Goal: Task Accomplishment & Management: Manage account settings

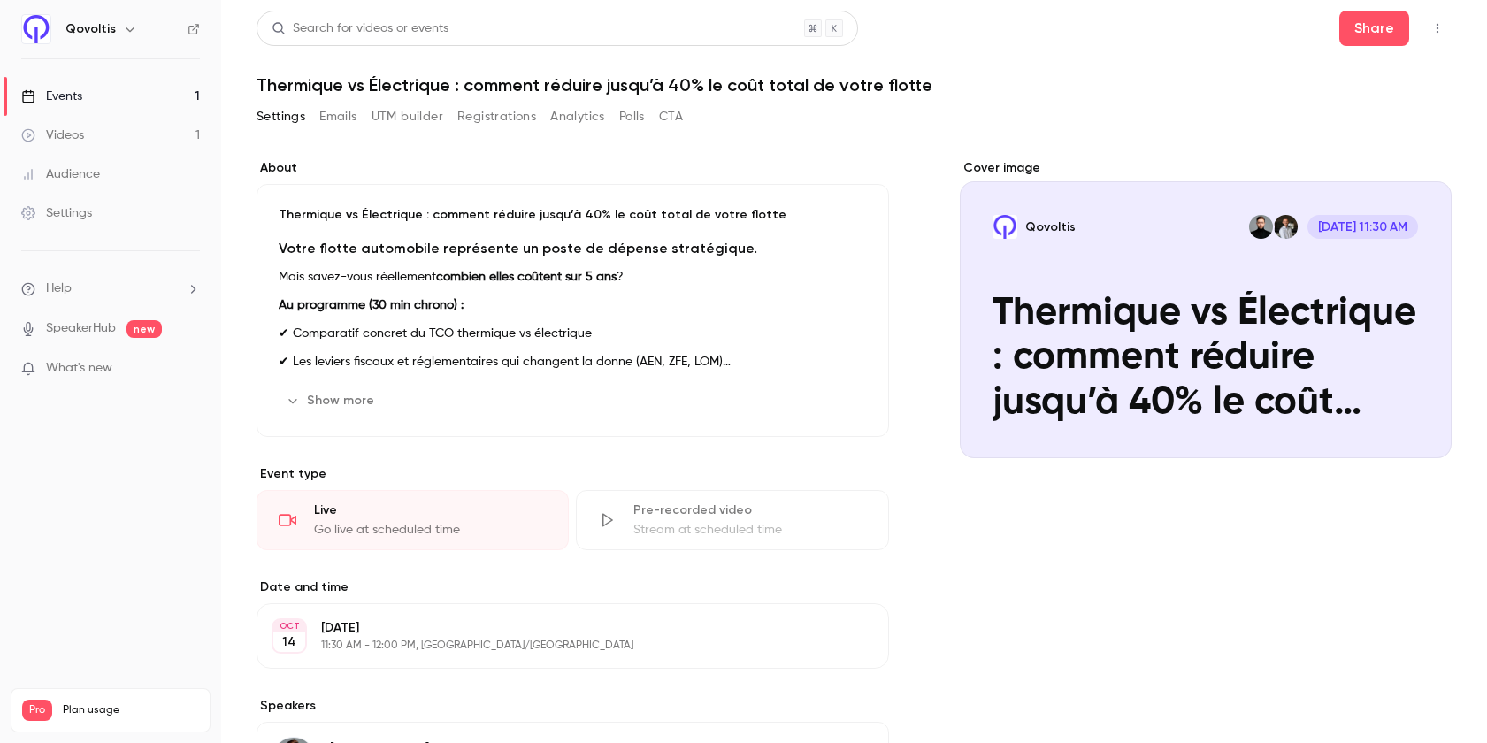
click at [846, 394] on button "Edit" at bounding box center [834, 401] width 65 height 28
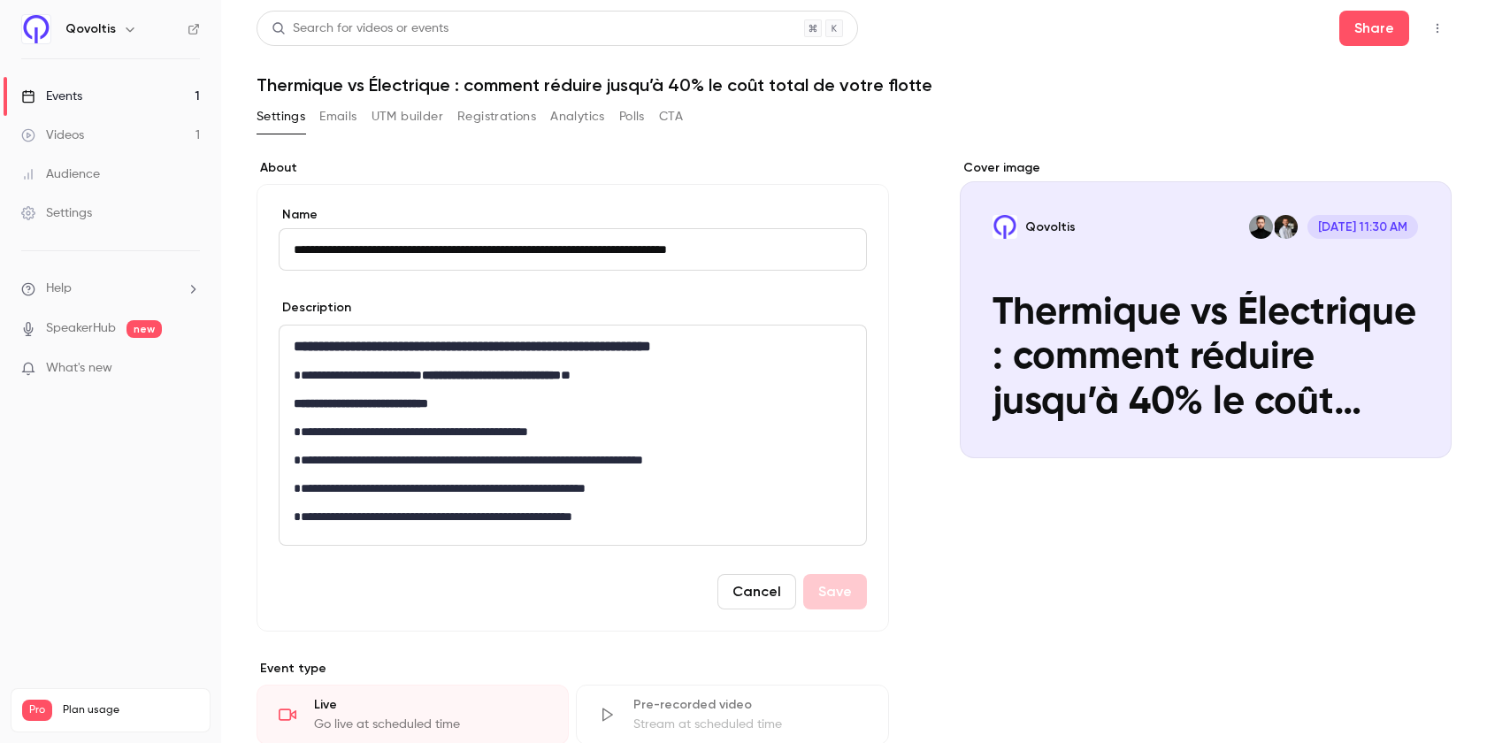
click at [333, 118] on button "Emails" at bounding box center [337, 117] width 37 height 28
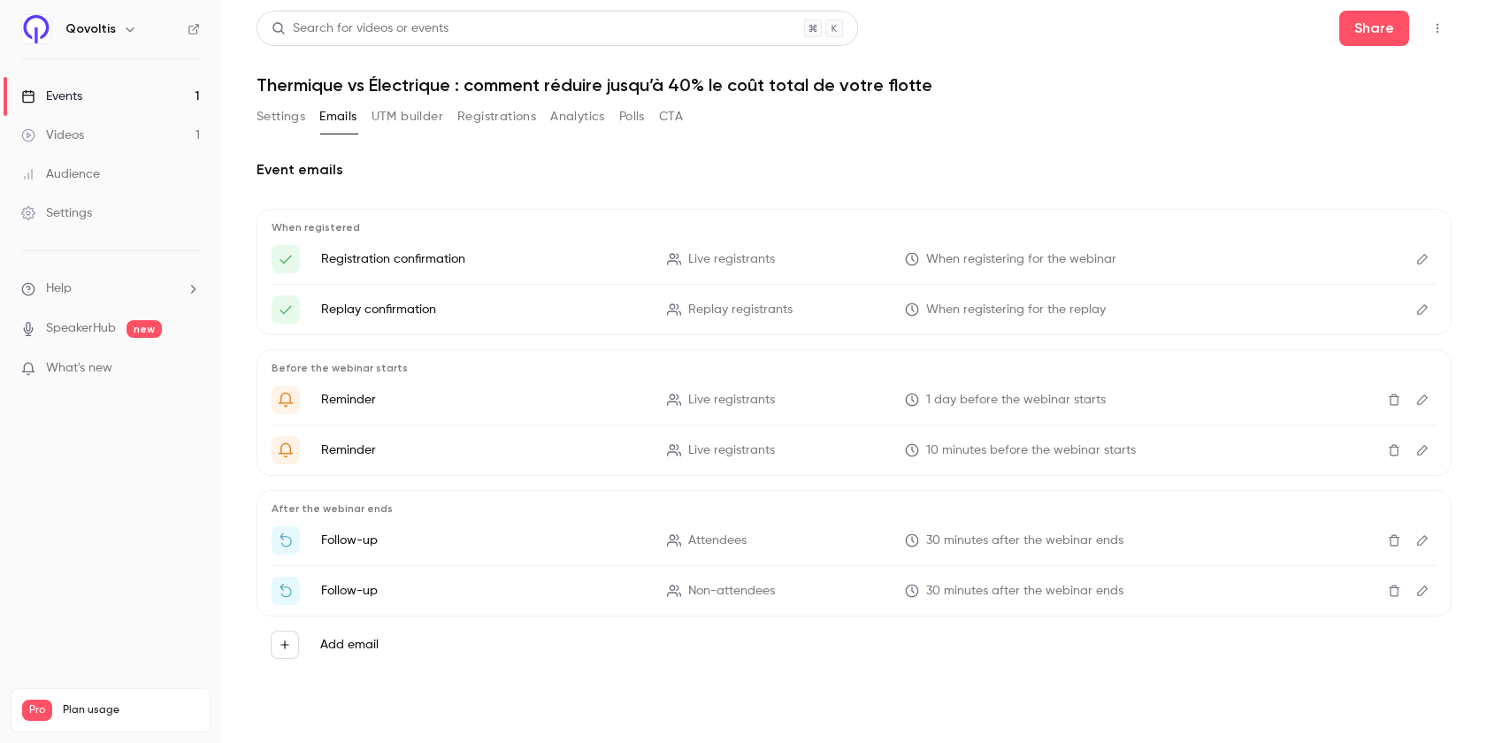
click at [491, 115] on button "Registrations" at bounding box center [496, 117] width 79 height 28
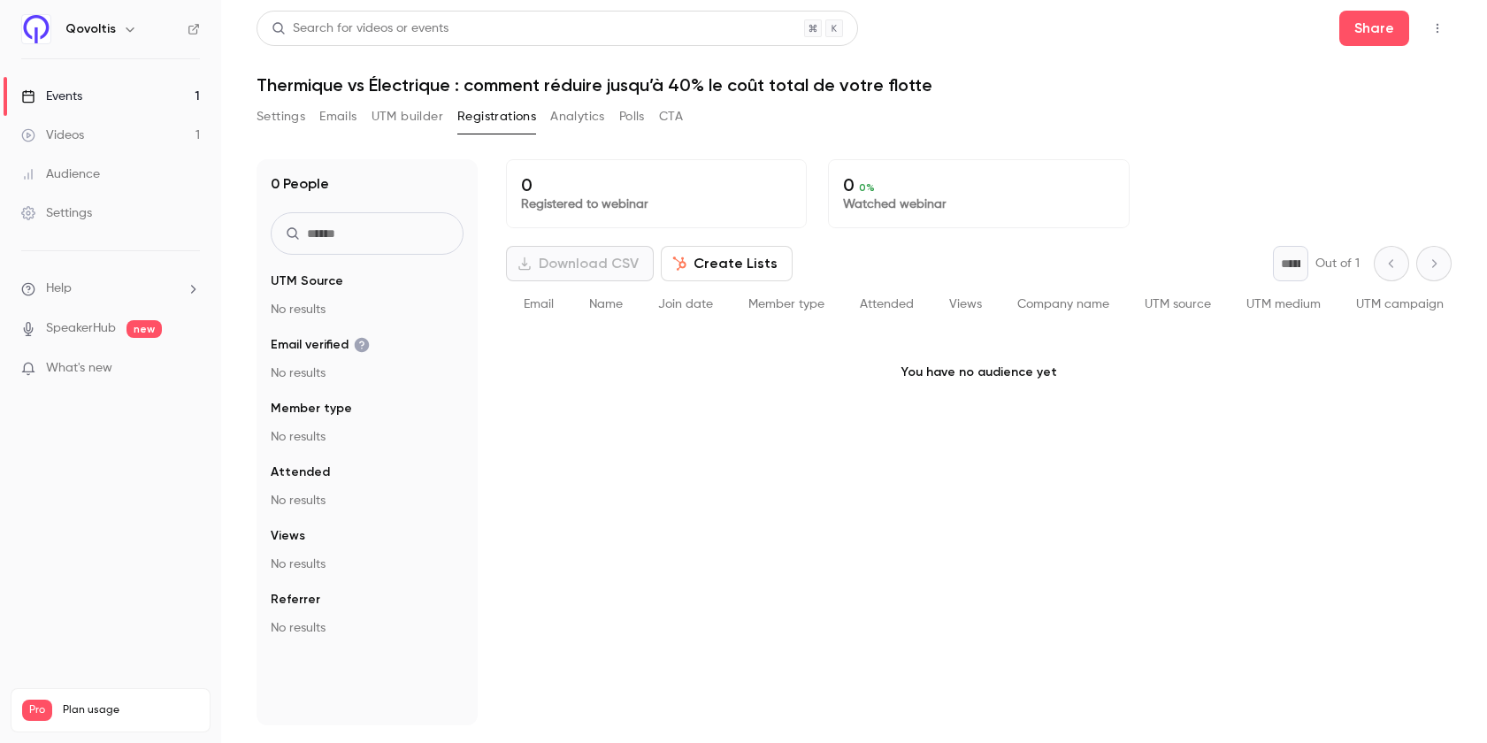
click at [583, 119] on button "Analytics" at bounding box center [577, 117] width 55 height 28
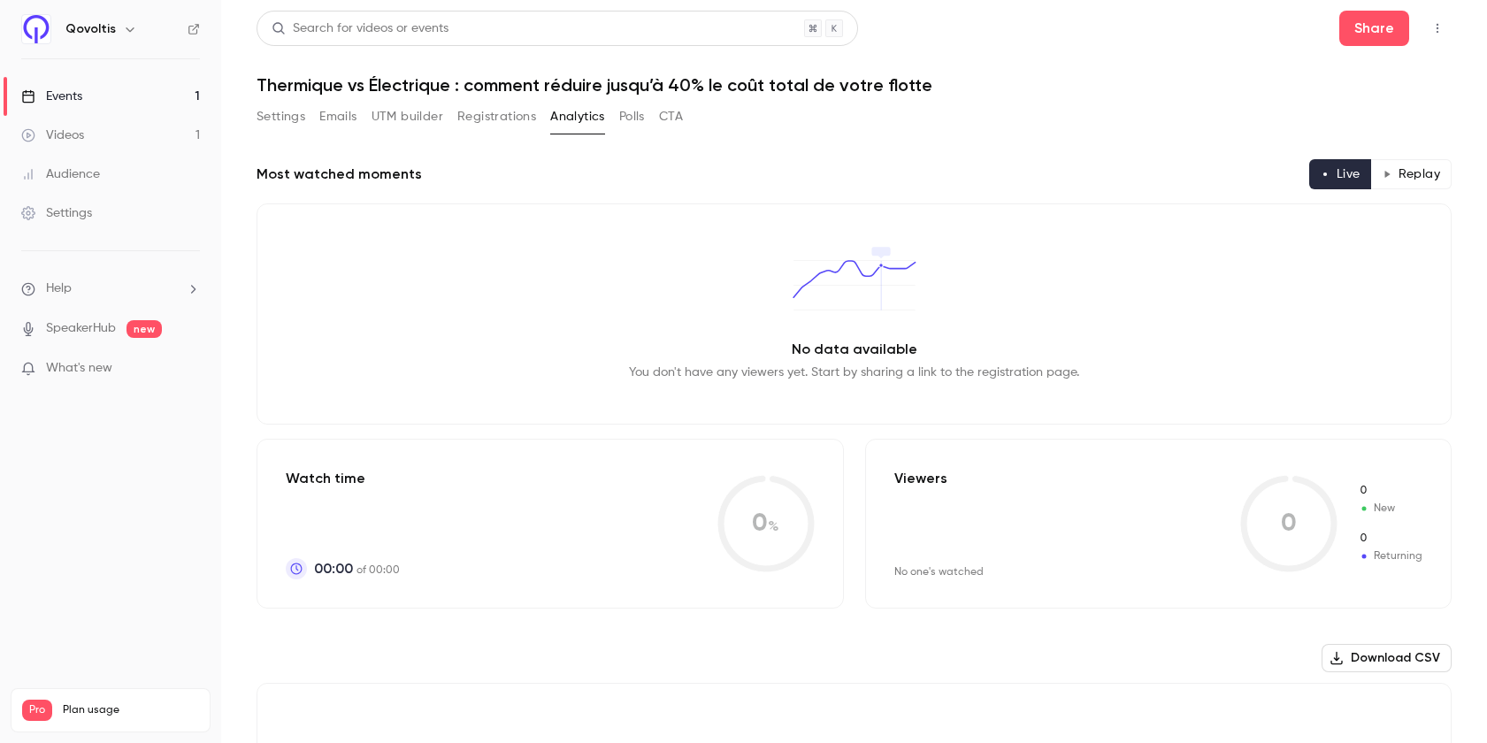
click at [636, 119] on button "Polls" at bounding box center [632, 117] width 26 height 28
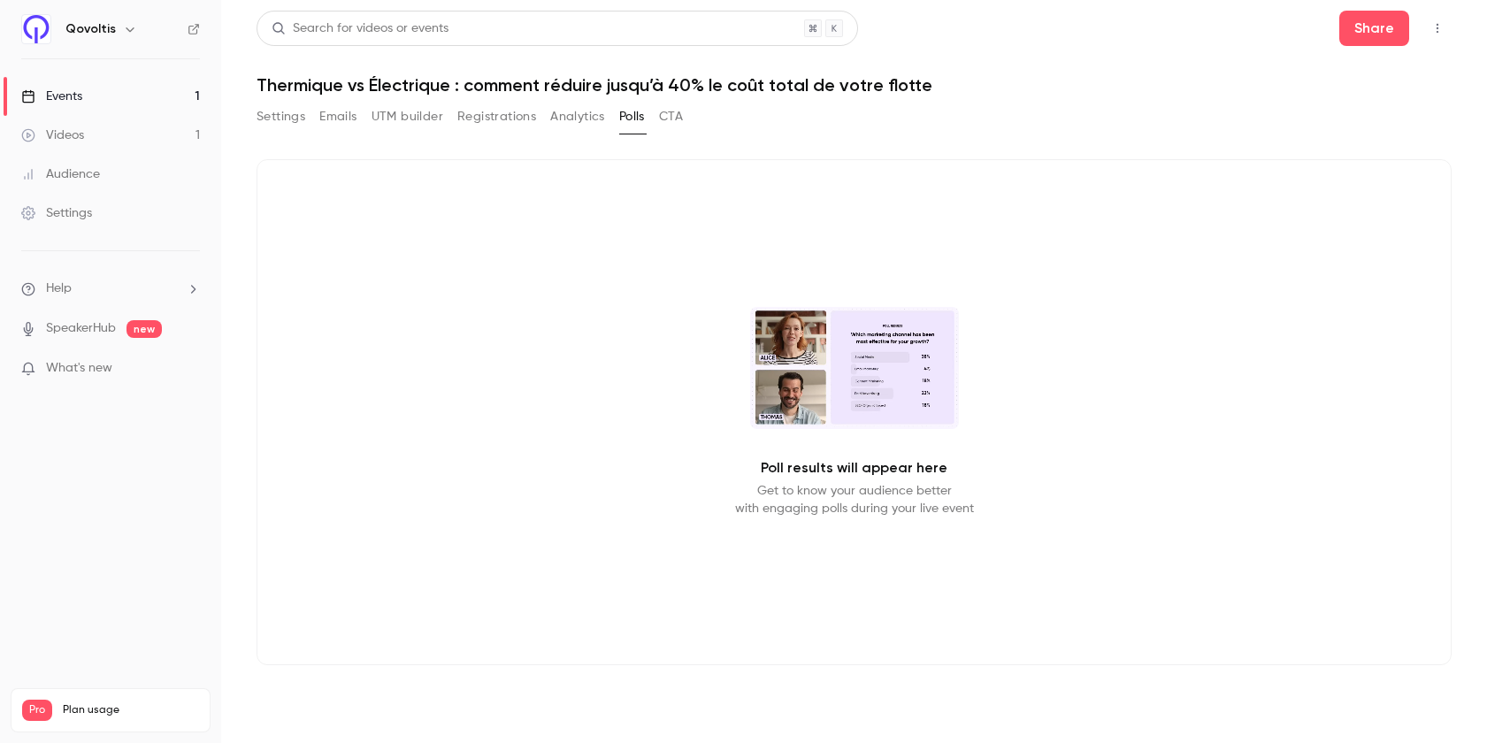
click at [661, 112] on button "CTA" at bounding box center [671, 117] width 24 height 28
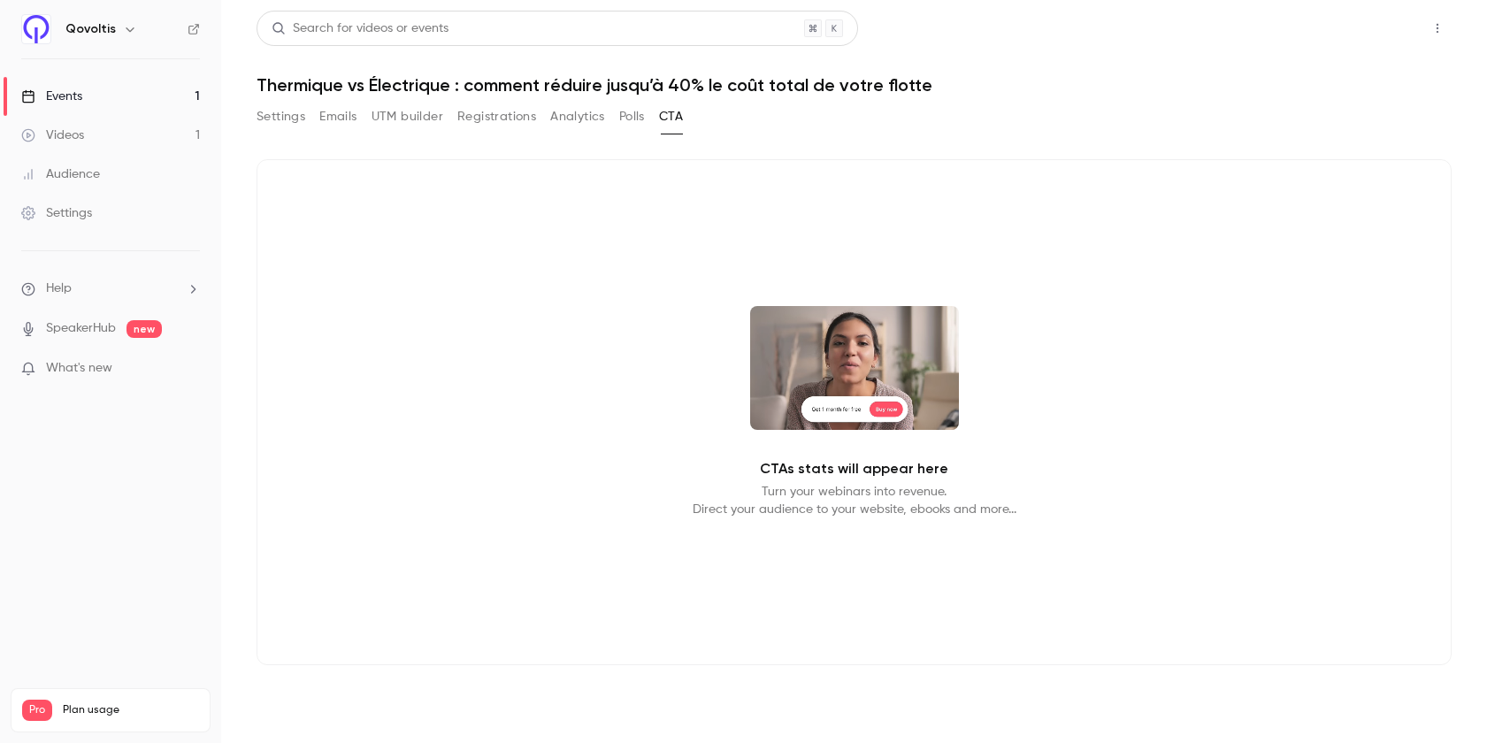
click at [1370, 26] on button "Share" at bounding box center [1374, 28] width 70 height 35
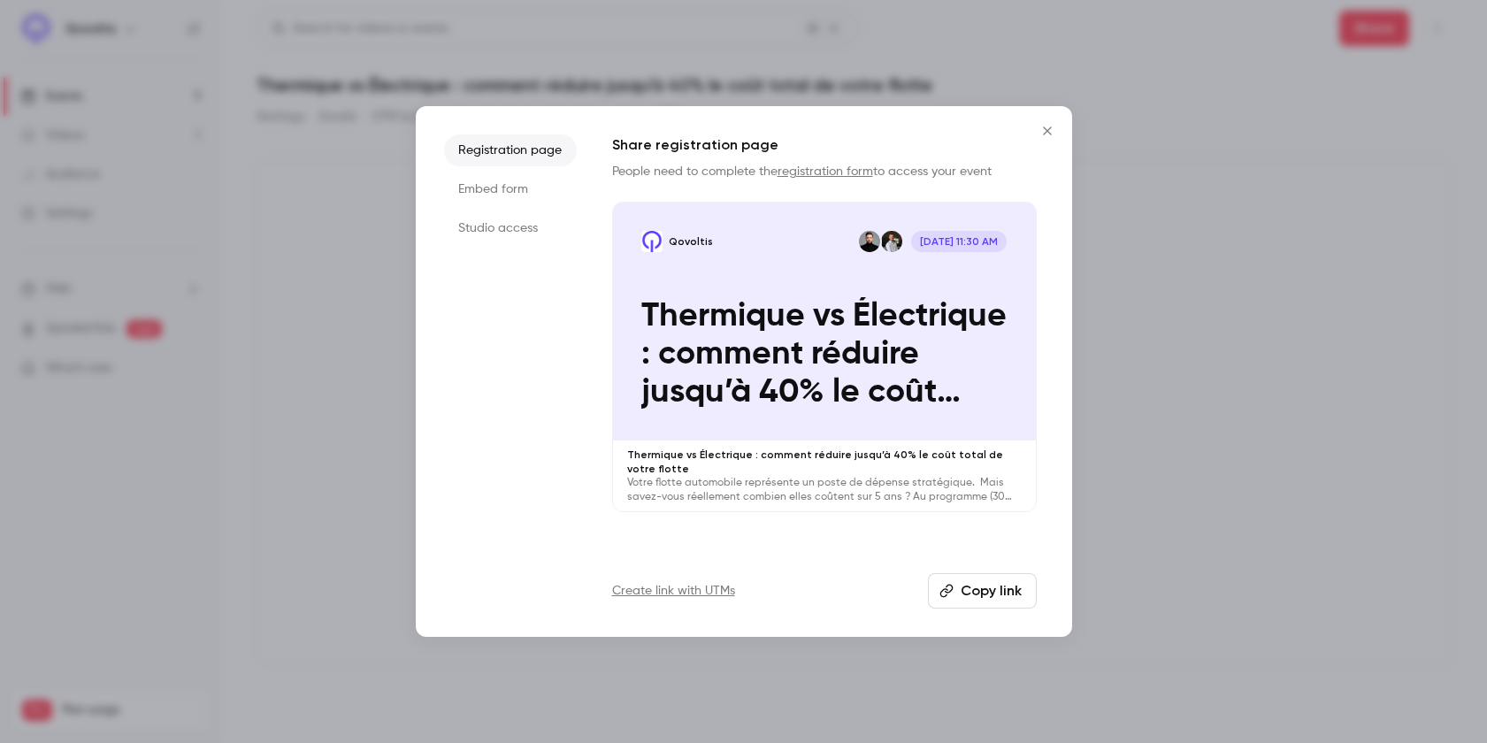
click at [966, 589] on button "Copy link" at bounding box center [982, 590] width 109 height 35
click at [1039, 119] on button "Close" at bounding box center [1047, 130] width 35 height 35
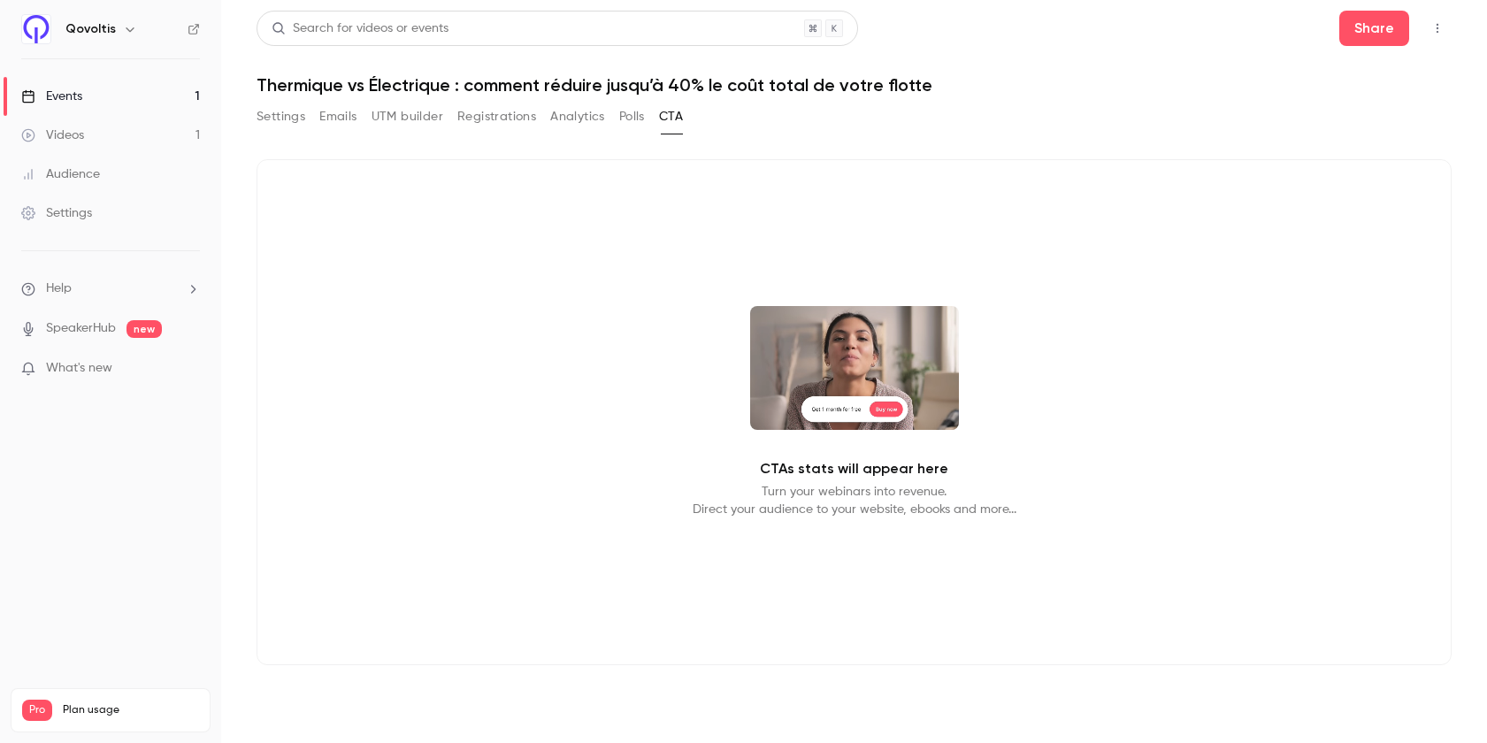
click at [629, 119] on button "Polls" at bounding box center [632, 117] width 26 height 28
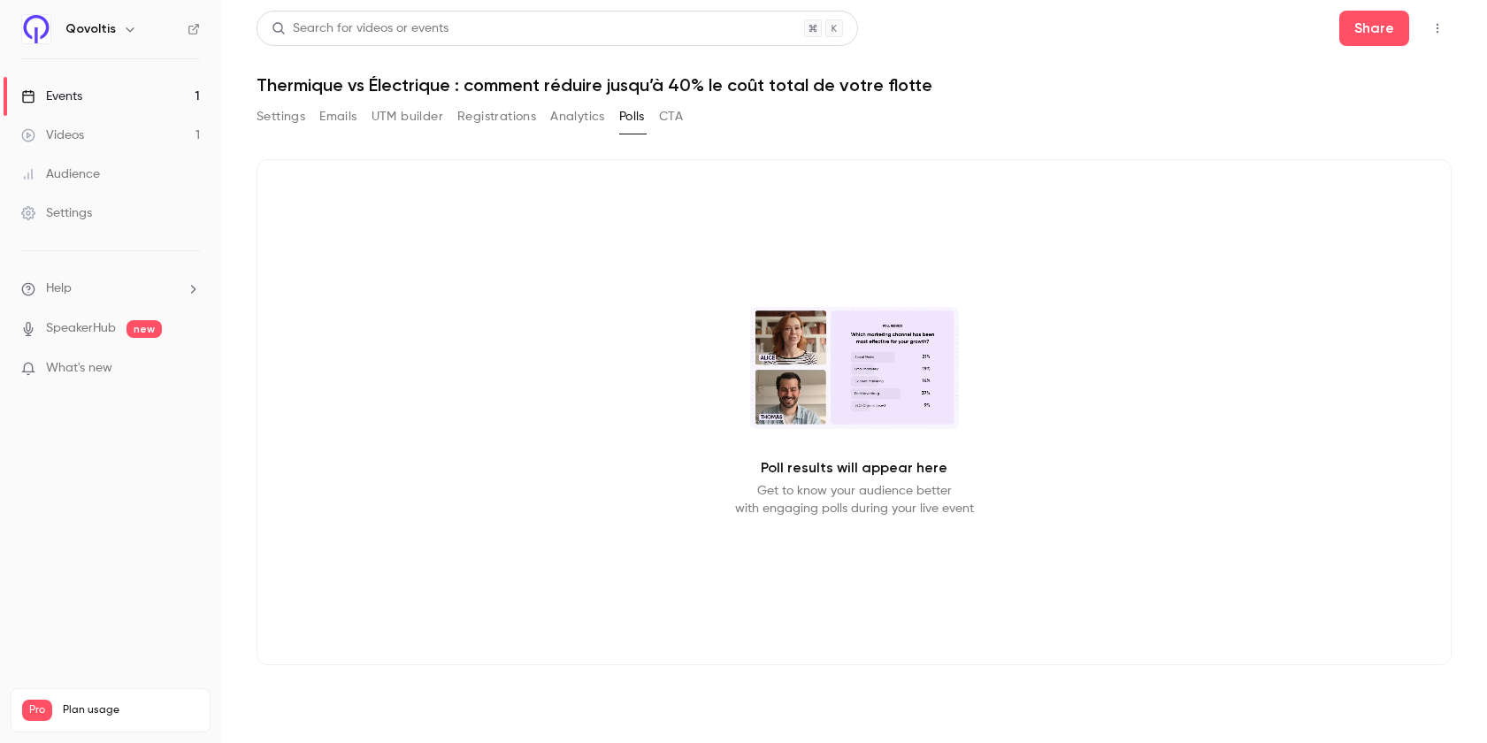
click at [577, 111] on button "Analytics" at bounding box center [577, 117] width 55 height 28
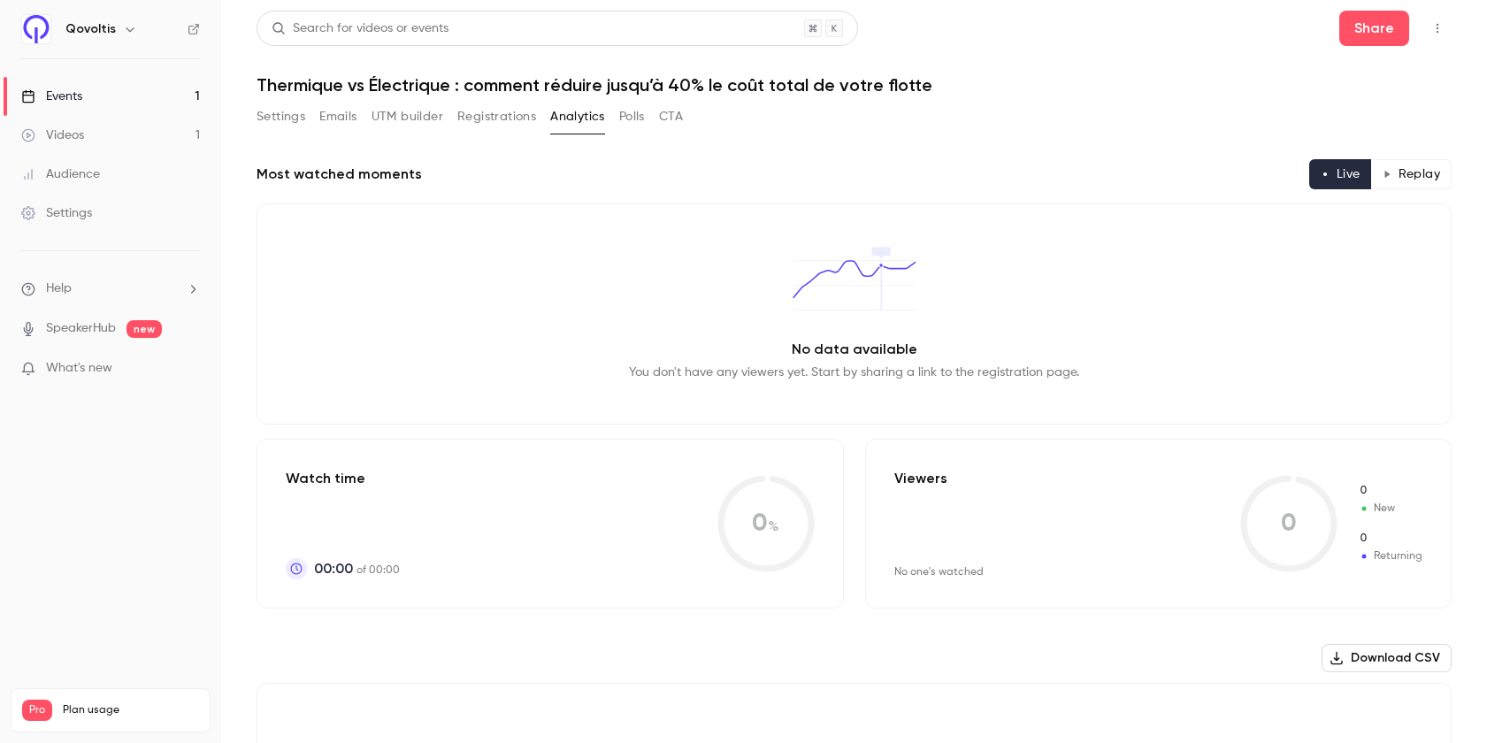
click at [482, 121] on button "Registrations" at bounding box center [496, 117] width 79 height 28
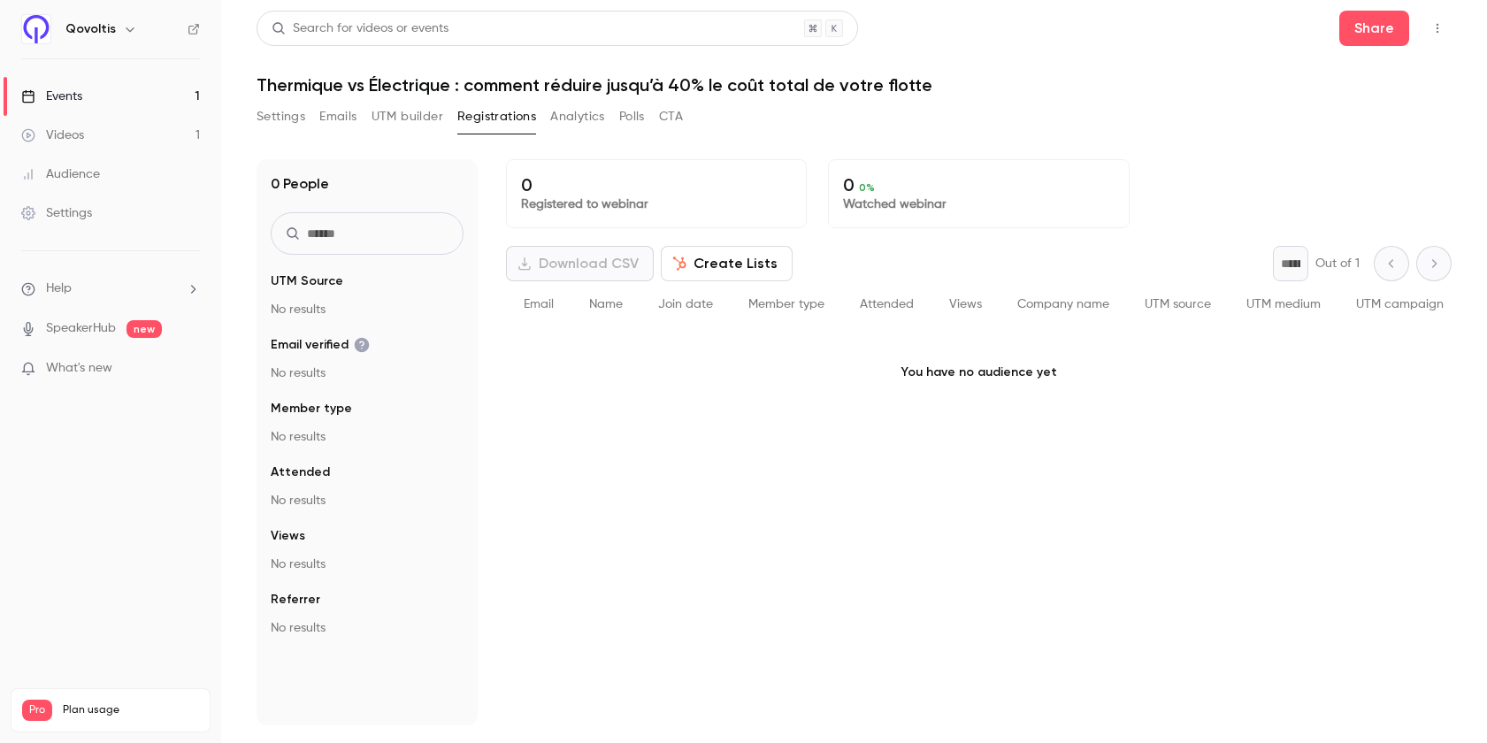
click at [607, 303] on span "Name" at bounding box center [606, 304] width 34 height 12
click at [396, 111] on button "UTM builder" at bounding box center [408, 117] width 72 height 28
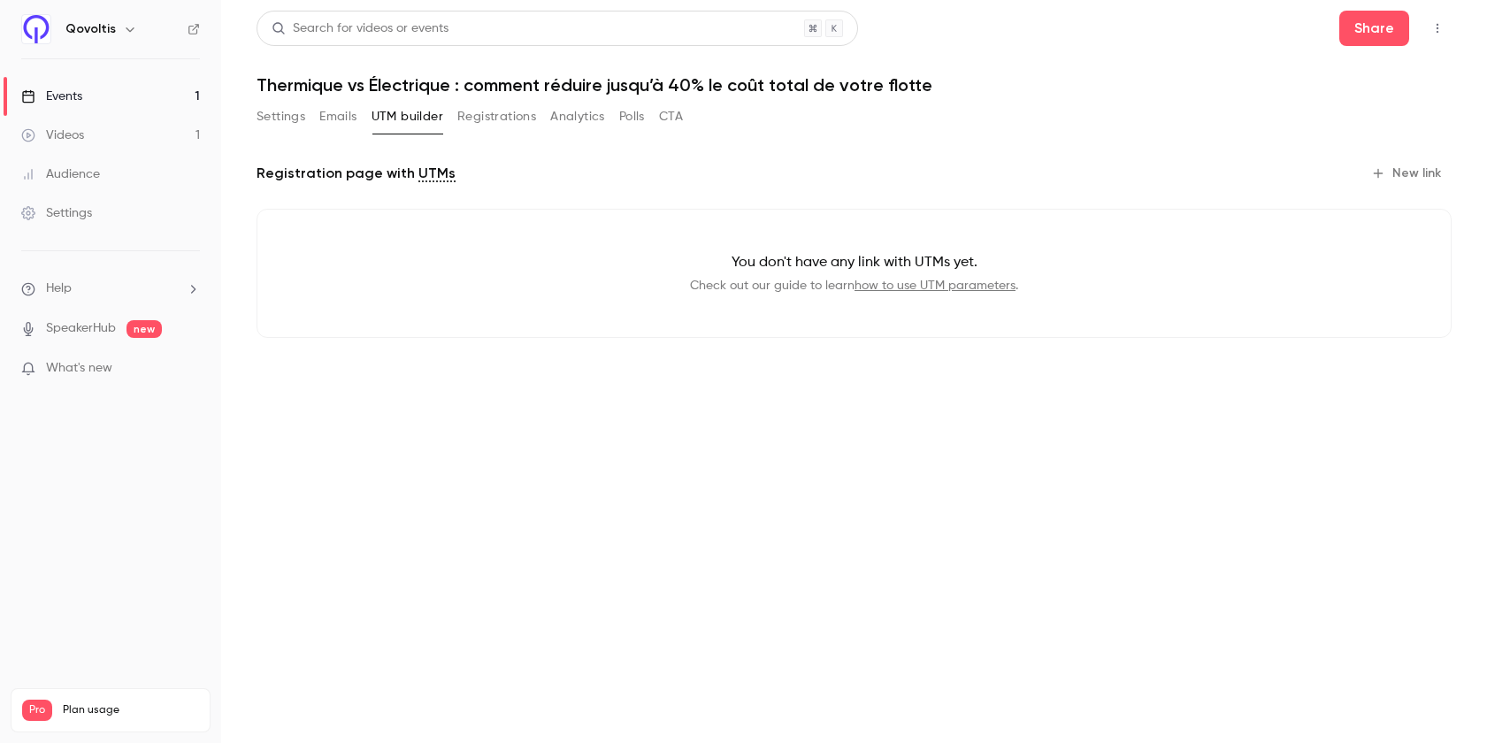
click at [342, 114] on button "Emails" at bounding box center [337, 117] width 37 height 28
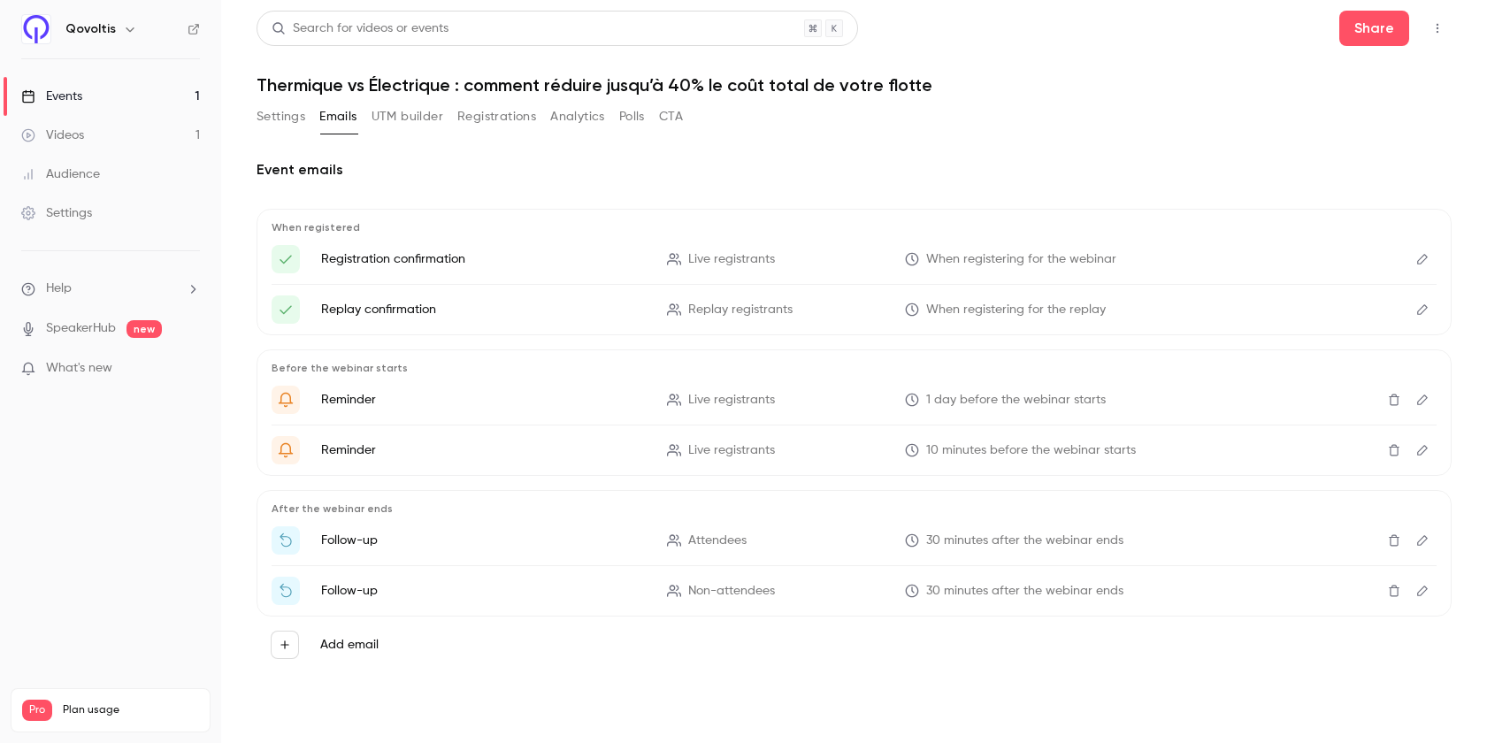
click at [287, 115] on button "Settings" at bounding box center [281, 117] width 49 height 28
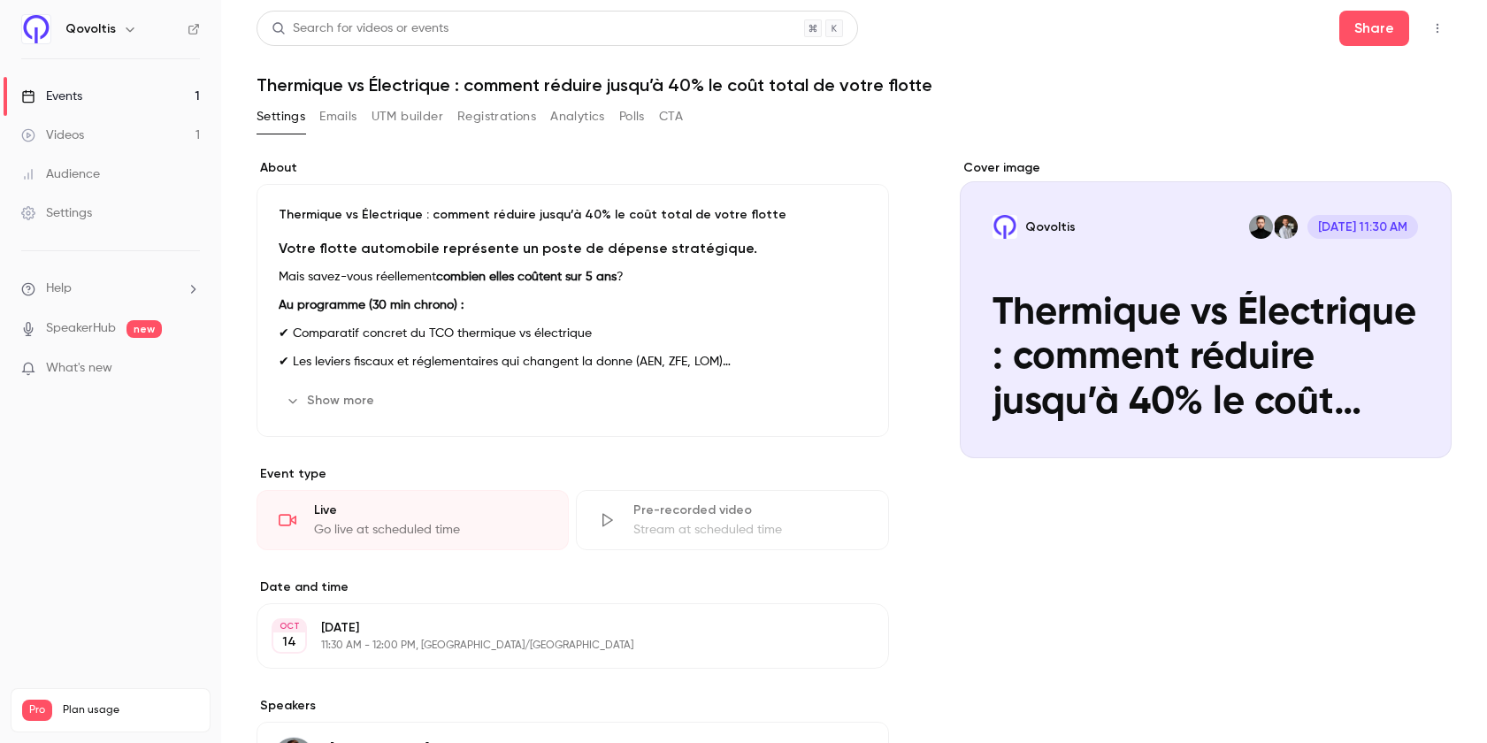
click at [106, 171] on link "Audience" at bounding box center [110, 174] width 221 height 39
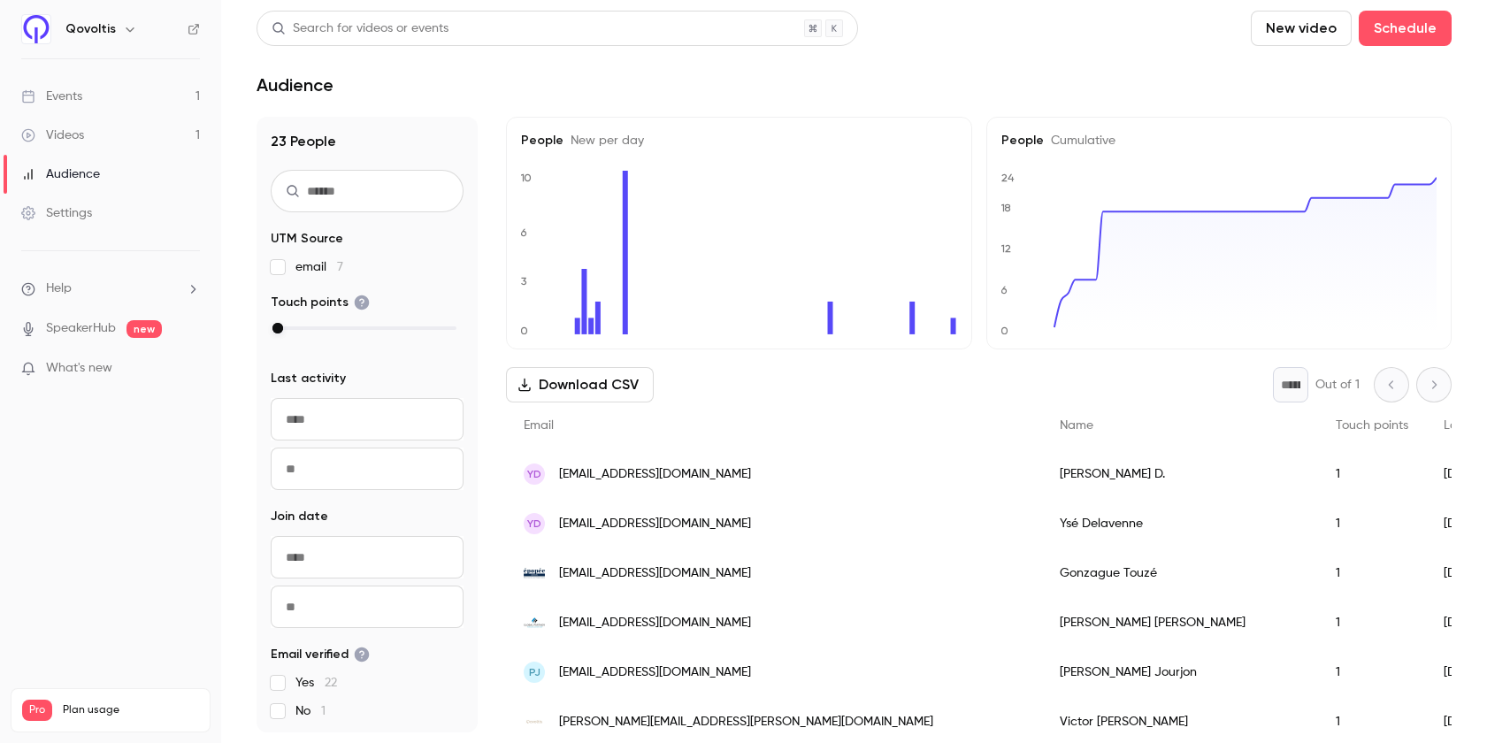
click at [556, 37] on div "Search for videos or events" at bounding box center [558, 28] width 602 height 35
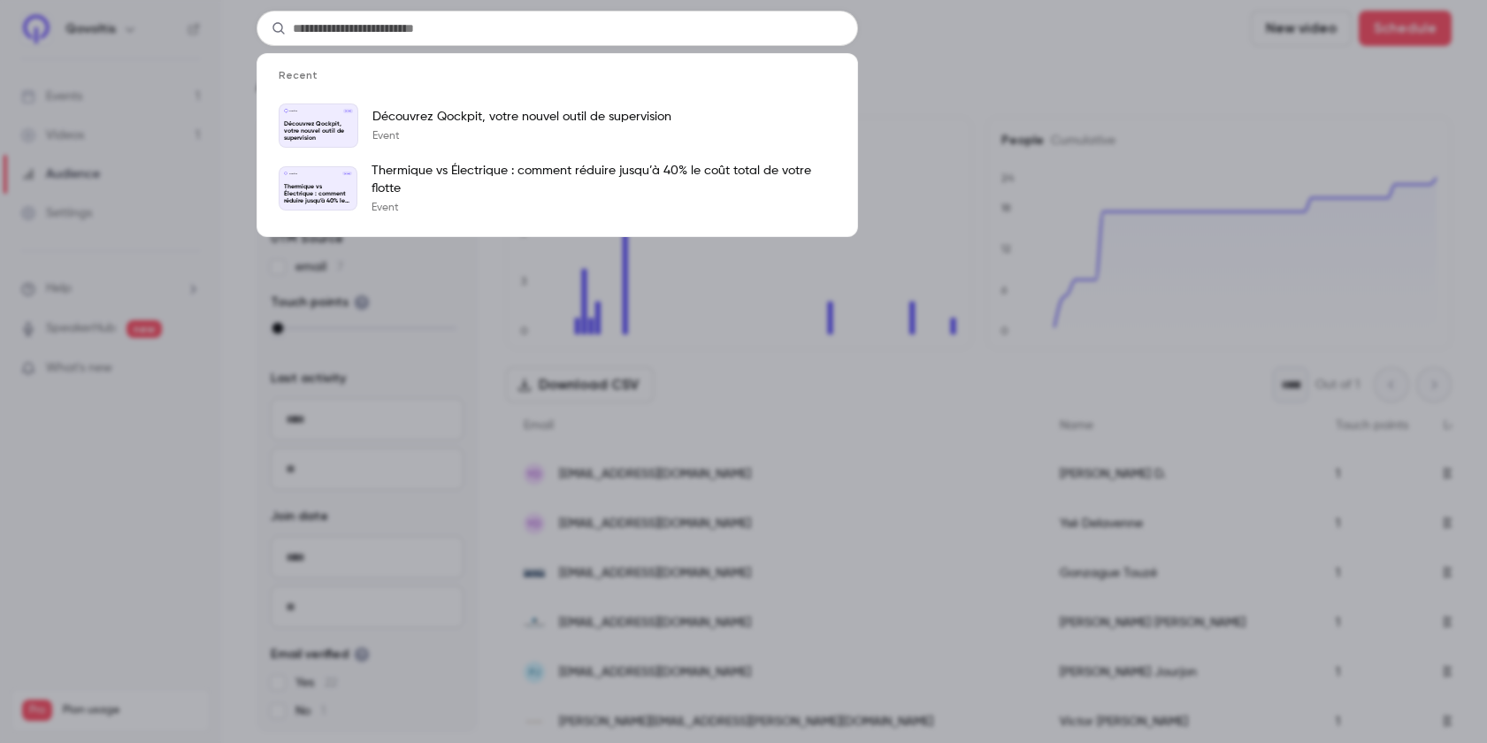
click at [556, 37] on input "text" at bounding box center [558, 28] width 602 height 35
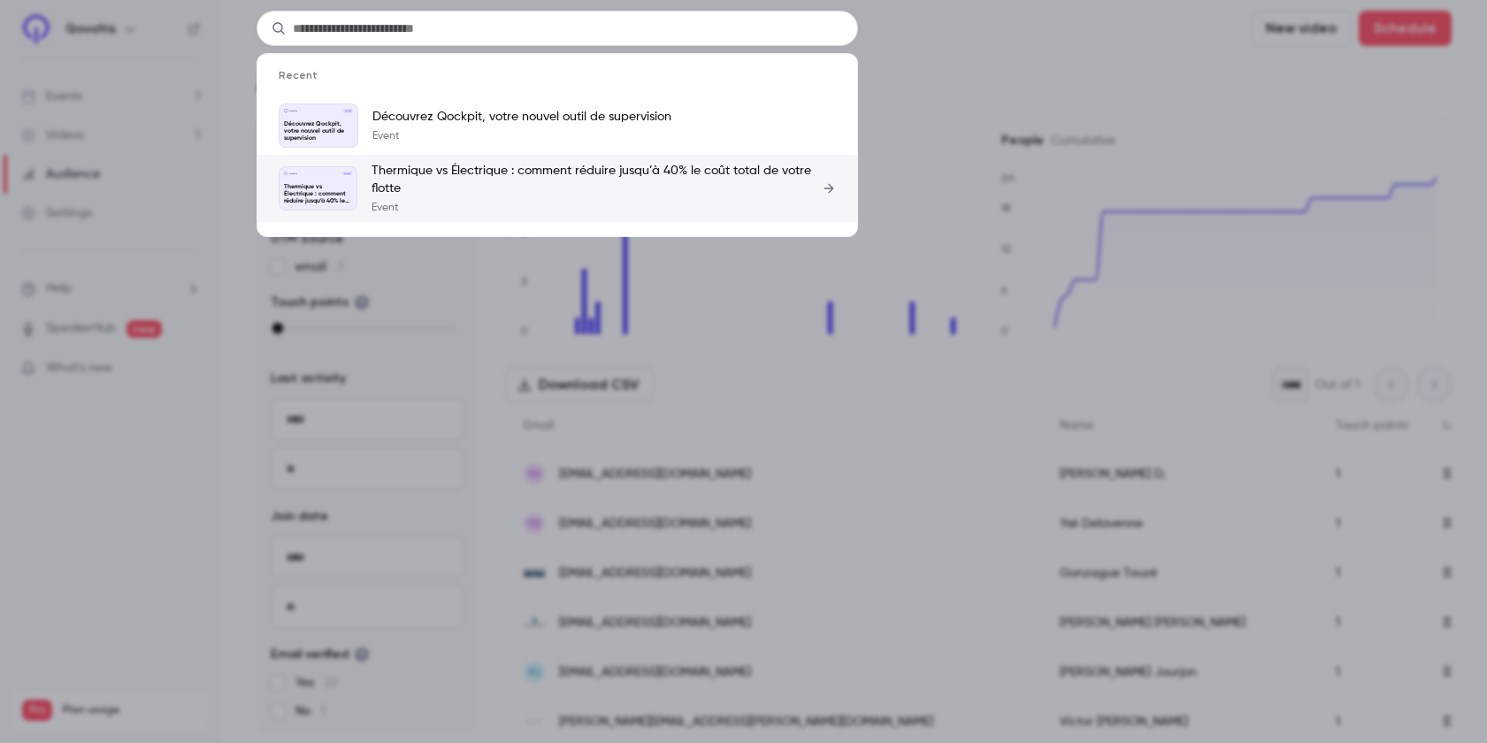
click at [516, 192] on p "Thermique vs Électrique : comment réduire jusqu’à 40% le coût total de votre fl…" at bounding box center [604, 179] width 464 height 35
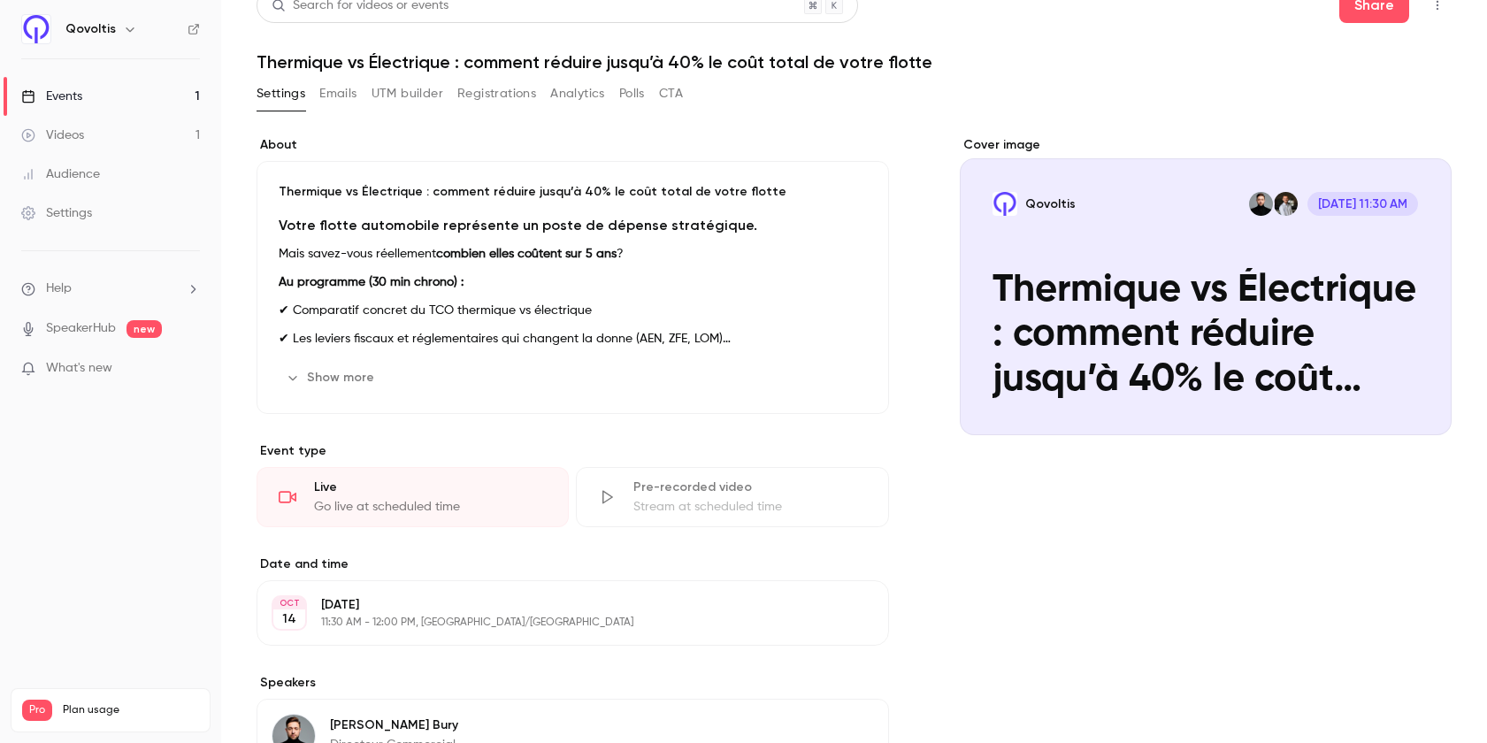
scroll to position [9, 0]
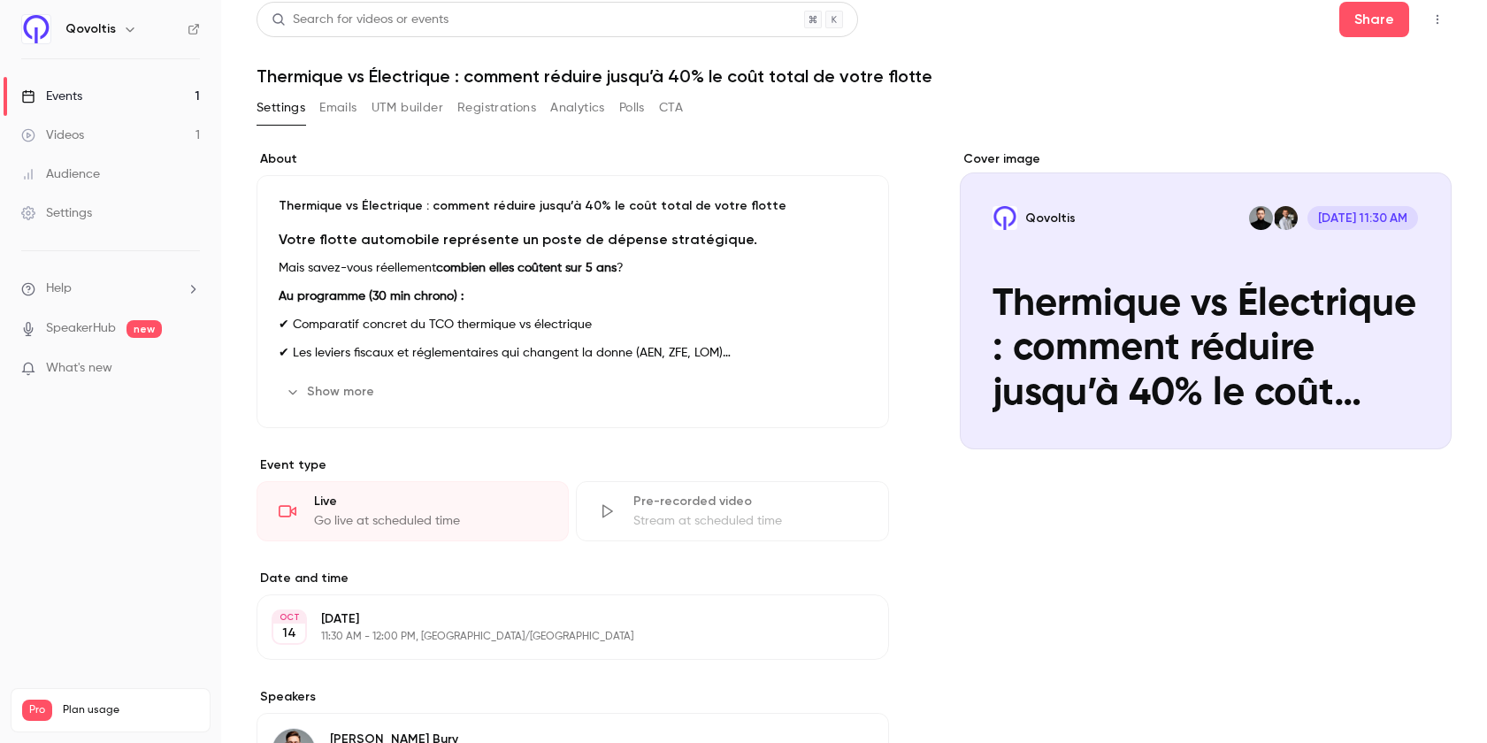
click at [83, 213] on div "Settings" at bounding box center [56, 213] width 71 height 18
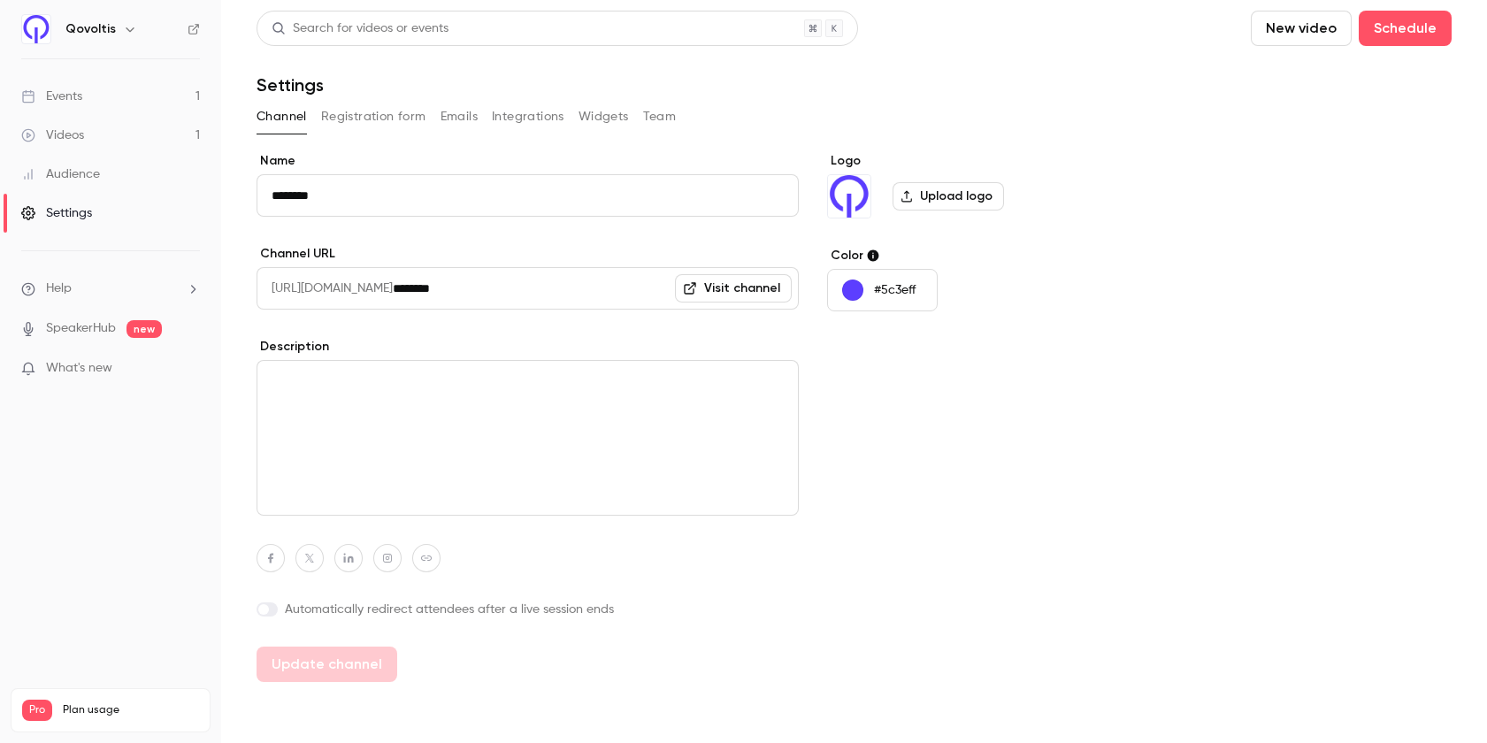
click at [118, 101] on link "Events 1" at bounding box center [110, 96] width 221 height 39
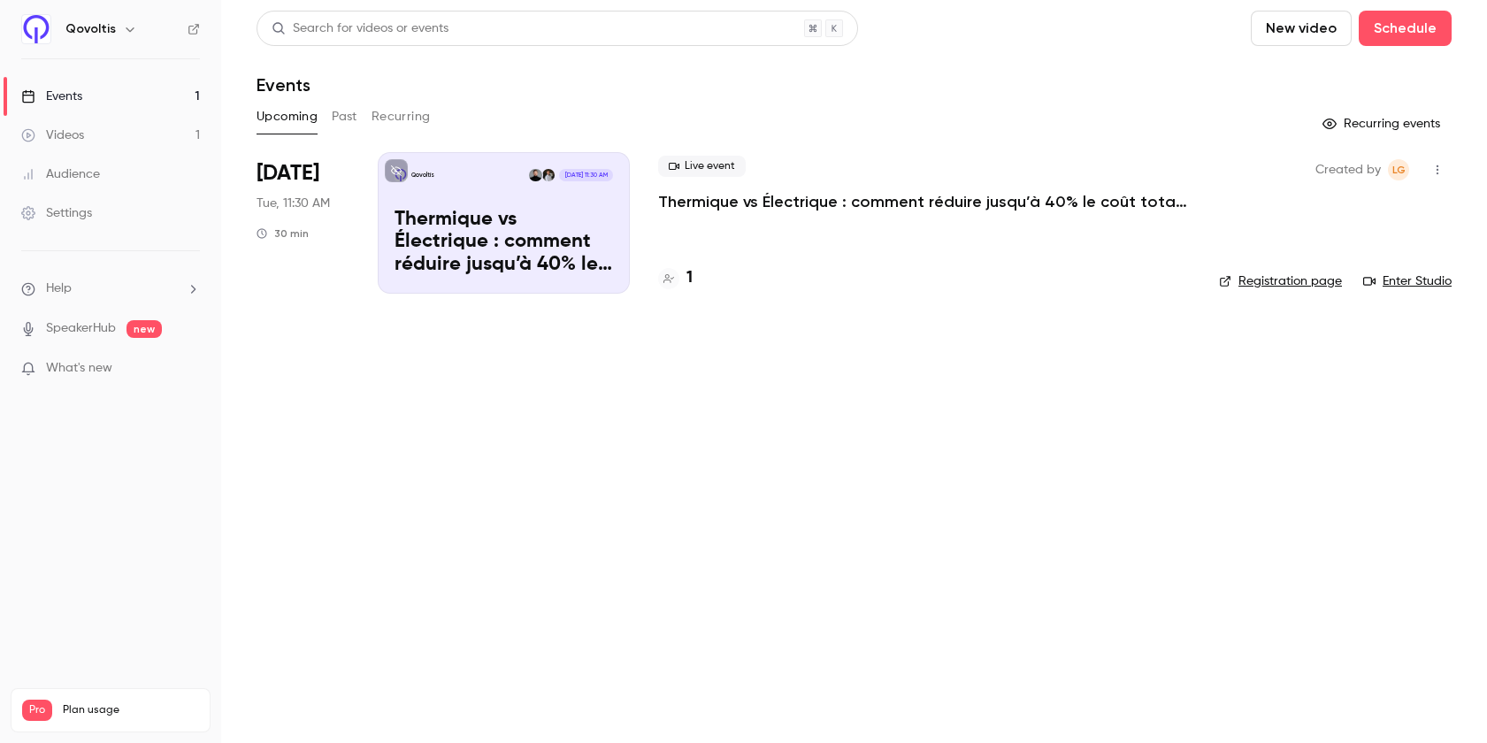
click at [1247, 283] on link "Registration page" at bounding box center [1280, 281] width 123 height 18
